Goal: Navigation & Orientation: Find specific page/section

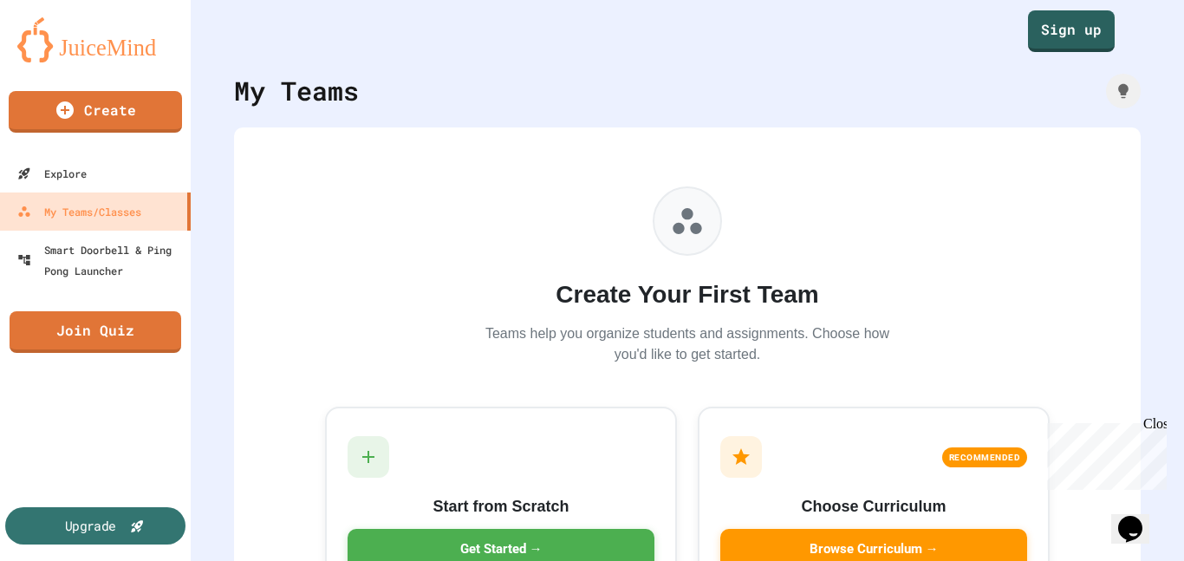
click at [141, 520] on icon at bounding box center [137, 526] width 12 height 12
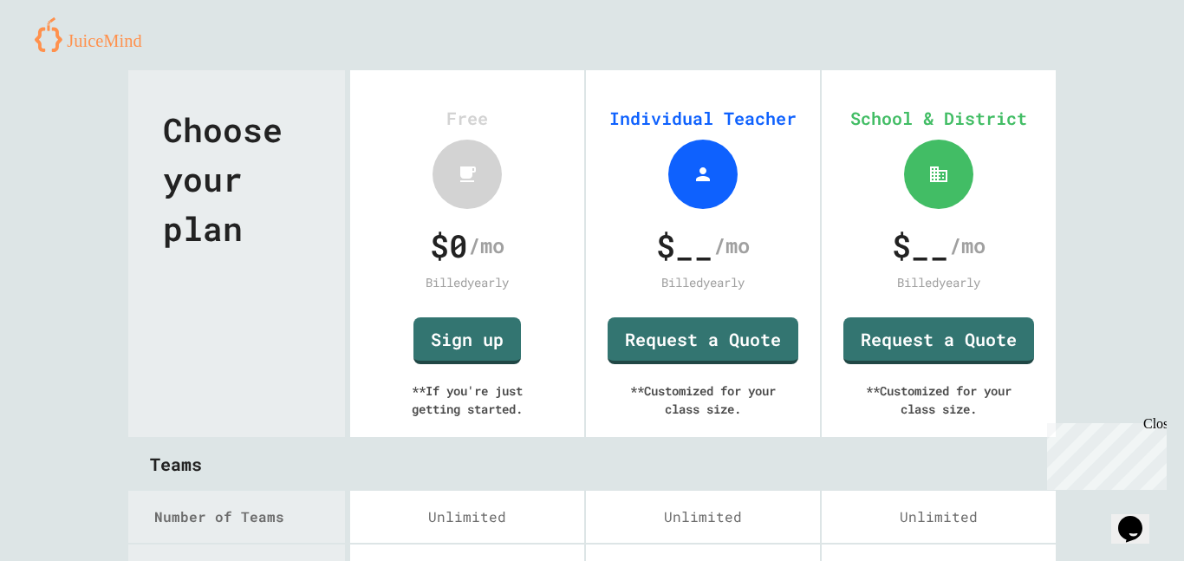
click at [1155, 420] on div "Close" at bounding box center [1154, 427] width 22 height 22
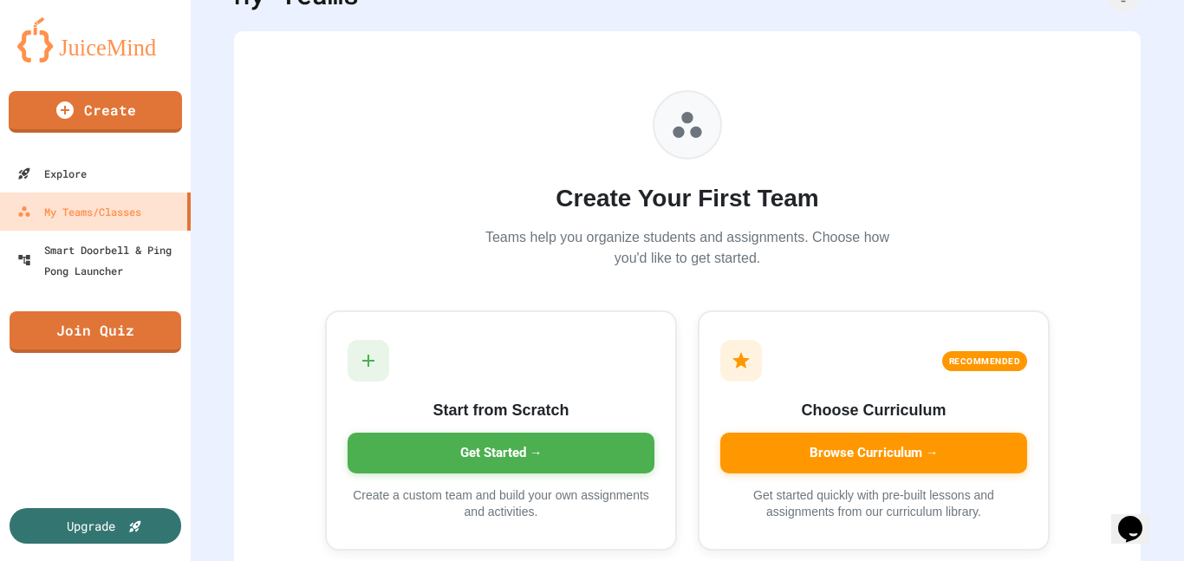
scroll to position [94, 0]
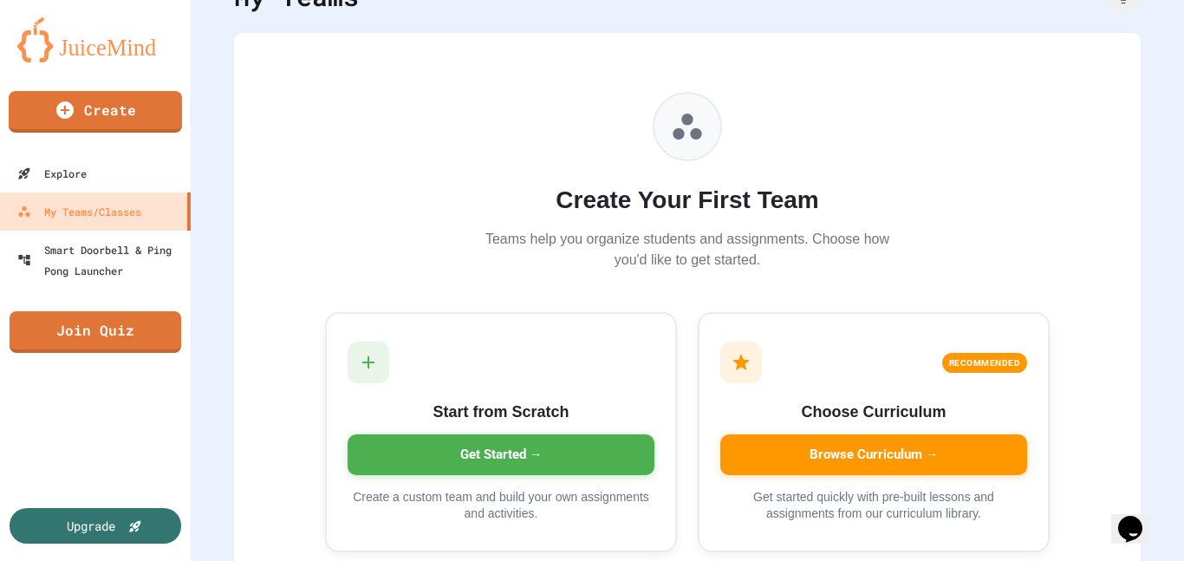
click at [528, 217] on h2 "Create Your First Team" at bounding box center [687, 200] width 416 height 36
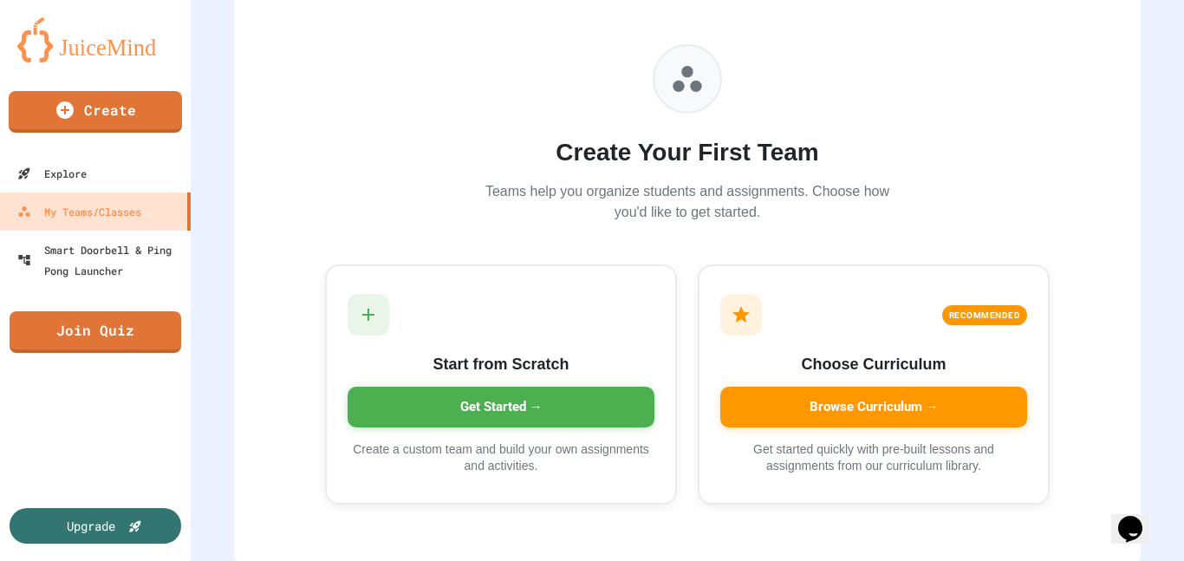
scroll to position [145, 0]
